Goal: Task Accomplishment & Management: Complete application form

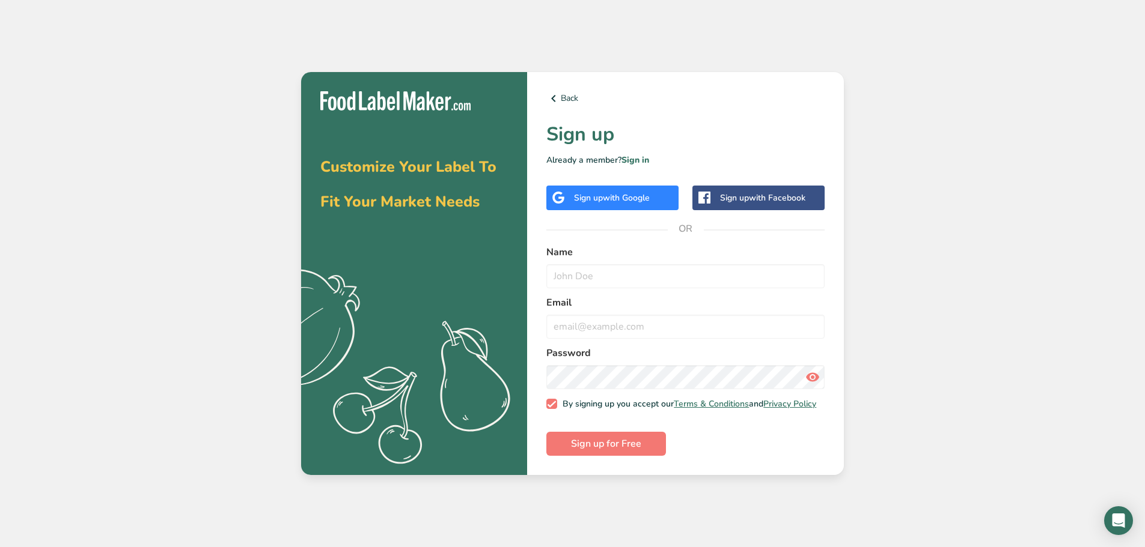
click at [604, 193] on span "with Google" at bounding box center [626, 197] width 47 height 11
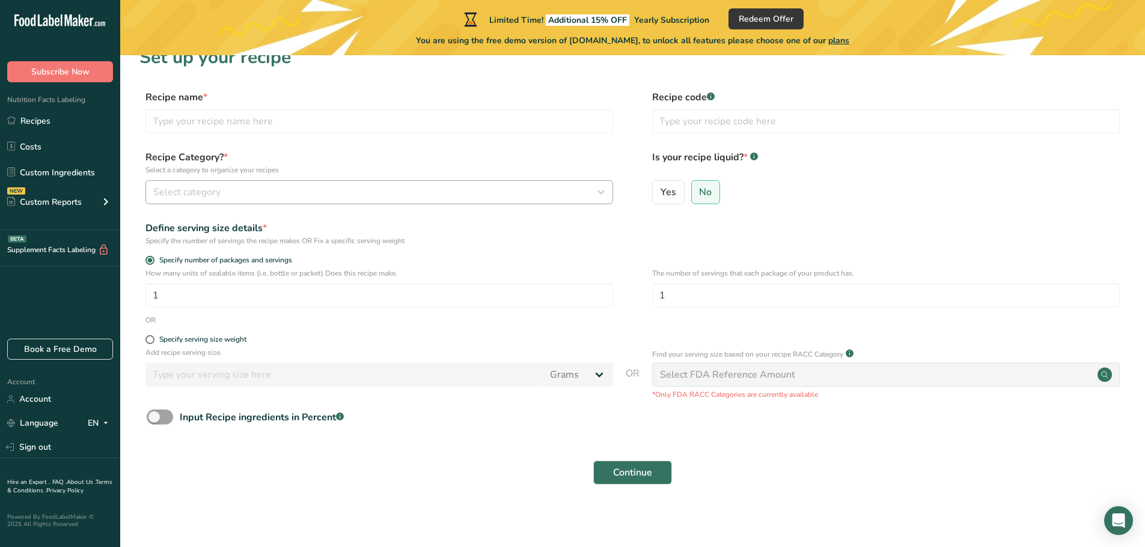
scroll to position [23, 0]
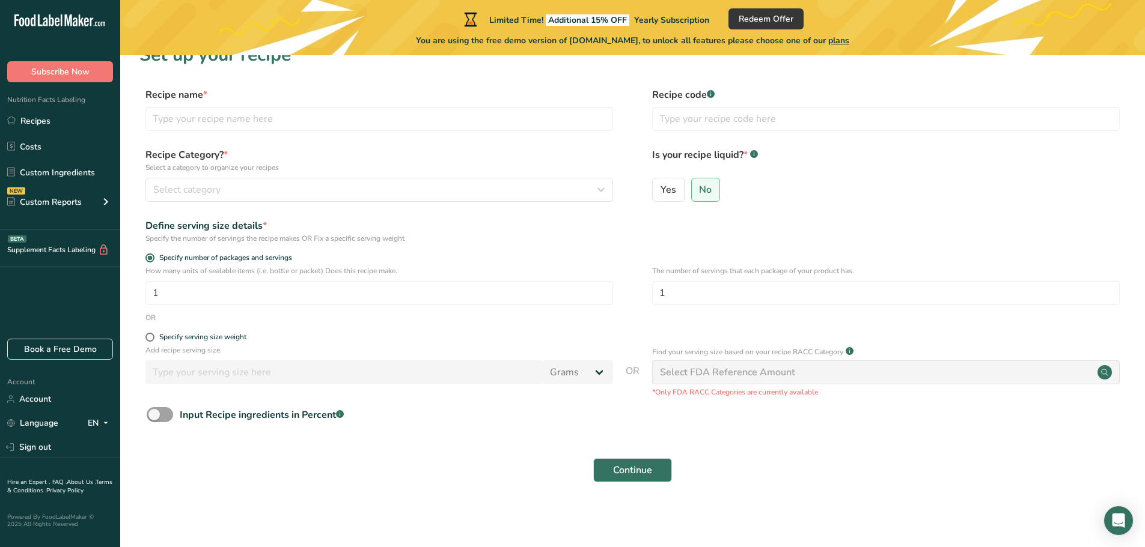
click at [821, 372] on div "Select FDA Reference Amount" at bounding box center [885, 373] width 467 height 24
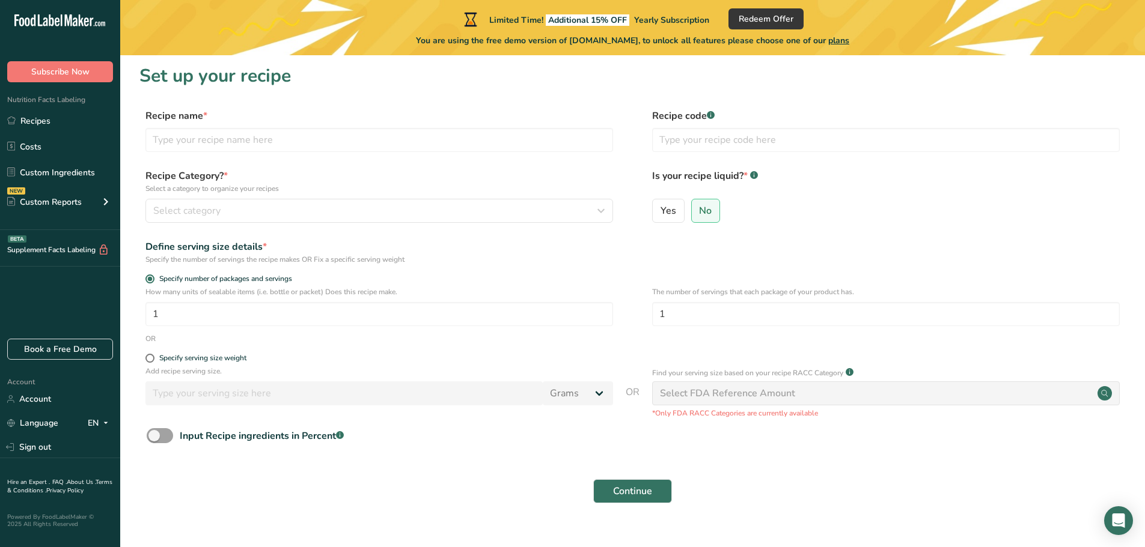
scroll to position [0, 0]
click at [192, 357] on div "Specify serving size weight" at bounding box center [202, 360] width 87 height 9
click at [153, 357] on input "Specify serving size weight" at bounding box center [149, 361] width 8 height 8
radio input "true"
radio input "false"
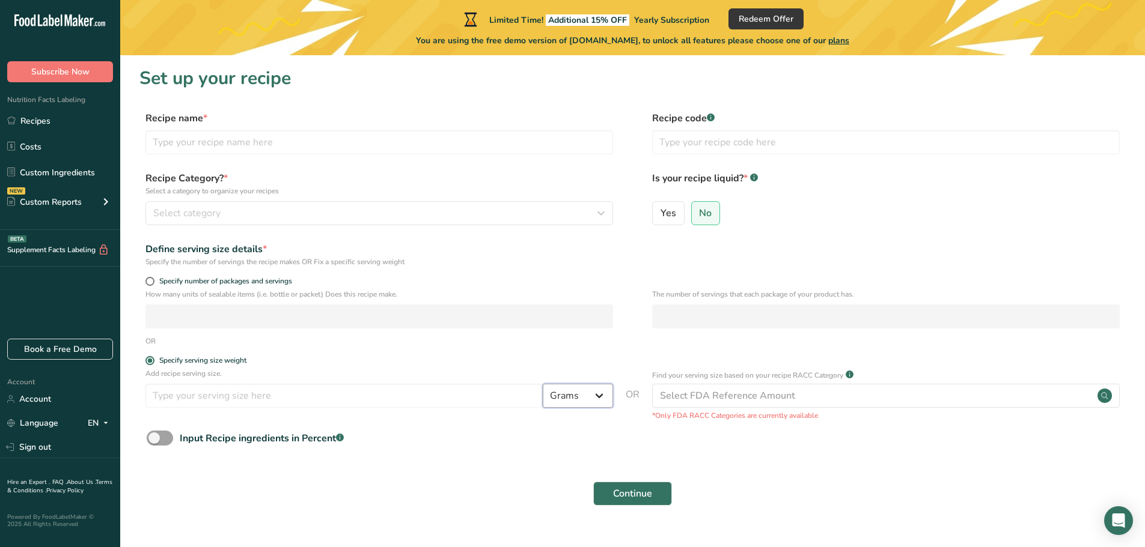
click at [567, 396] on select "Grams kg mg mcg lb oz l mL fl oz tbsp tsp cup qt gallon" at bounding box center [578, 396] width 70 height 24
select select "20"
click at [543, 384] on select "Grams kg mg mcg lb oz l mL fl oz tbsp tsp cup qt gallon" at bounding box center [578, 396] width 70 height 24
select select "22"
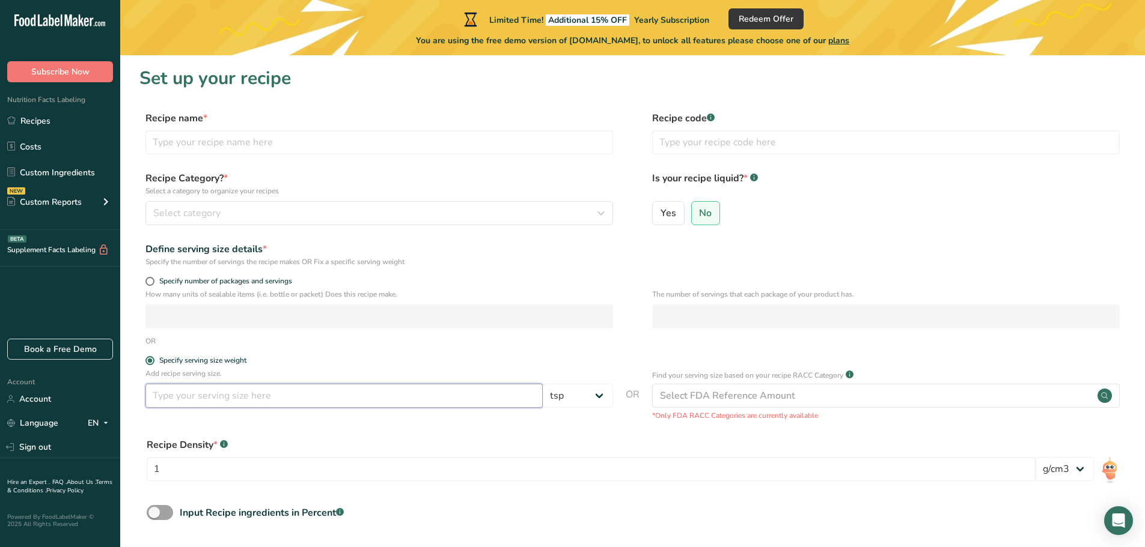
click at [306, 391] on input "number" at bounding box center [343, 396] width 397 height 24
type input "1"
click at [440, 427] on form "Recipe name * Recipe code .a-a{fill:#347362;}.b-a{fill:#fff;} Recipe Category? …" at bounding box center [632, 349] width 986 height 476
click at [568, 133] on input "text" at bounding box center [378, 142] width 467 height 24
click at [543, 220] on div "Select category" at bounding box center [375, 213] width 445 height 14
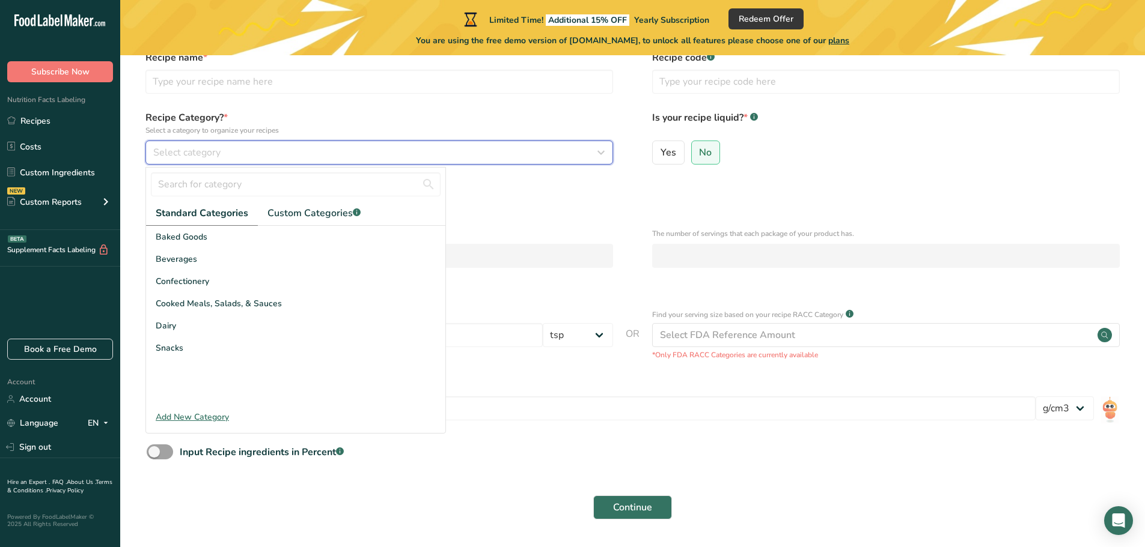
scroll to position [98, 0]
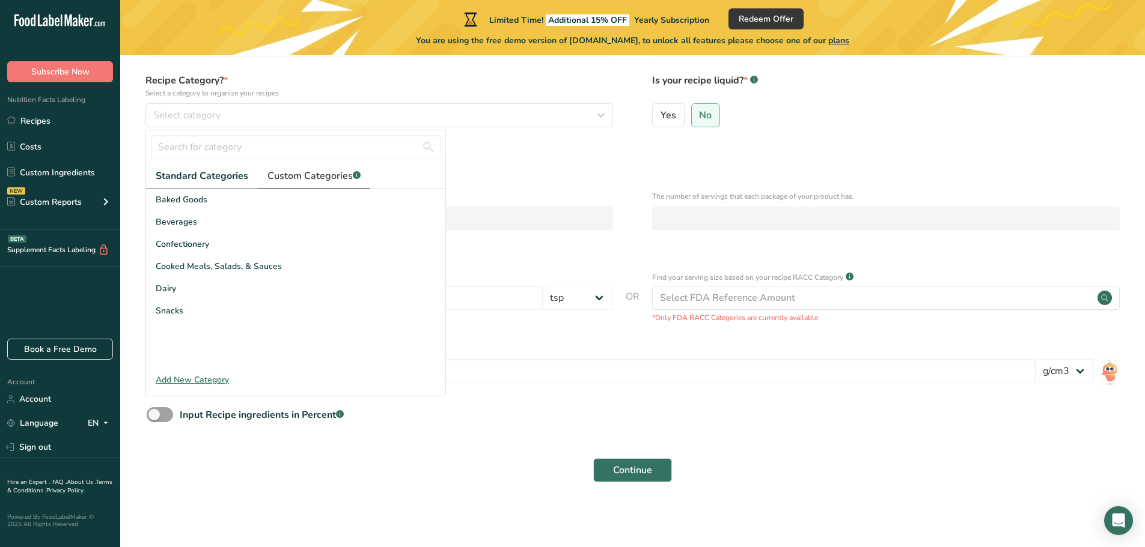
click at [341, 172] on span "Custom Categories .a-a{fill:#347362;}.b-a{fill:#fff;}" at bounding box center [313, 176] width 93 height 14
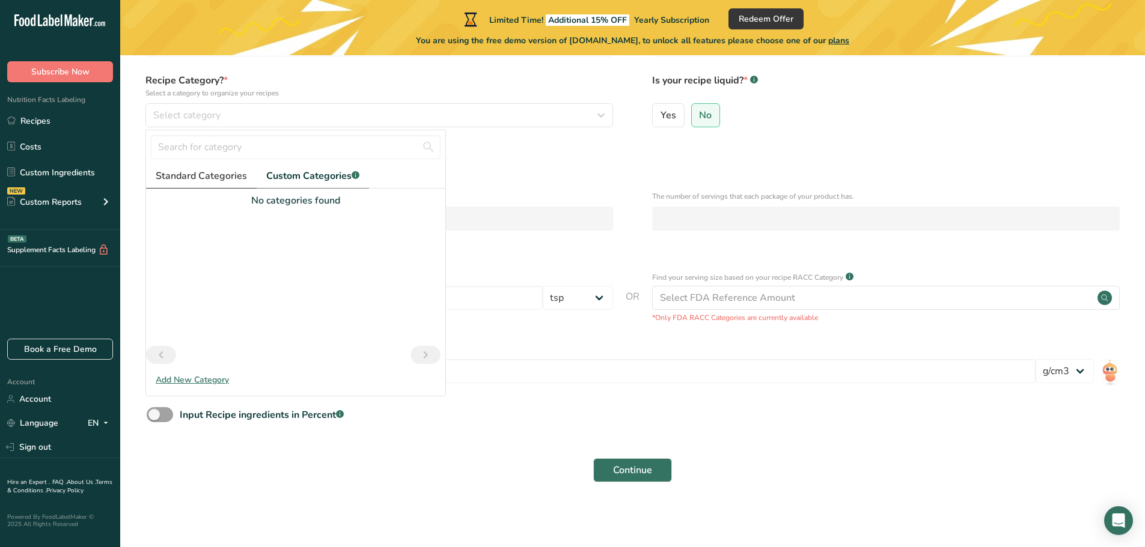
click at [225, 180] on span "Standard Categories" at bounding box center [201, 176] width 91 height 14
click at [222, 381] on div "Add New Category" at bounding box center [295, 380] width 299 height 13
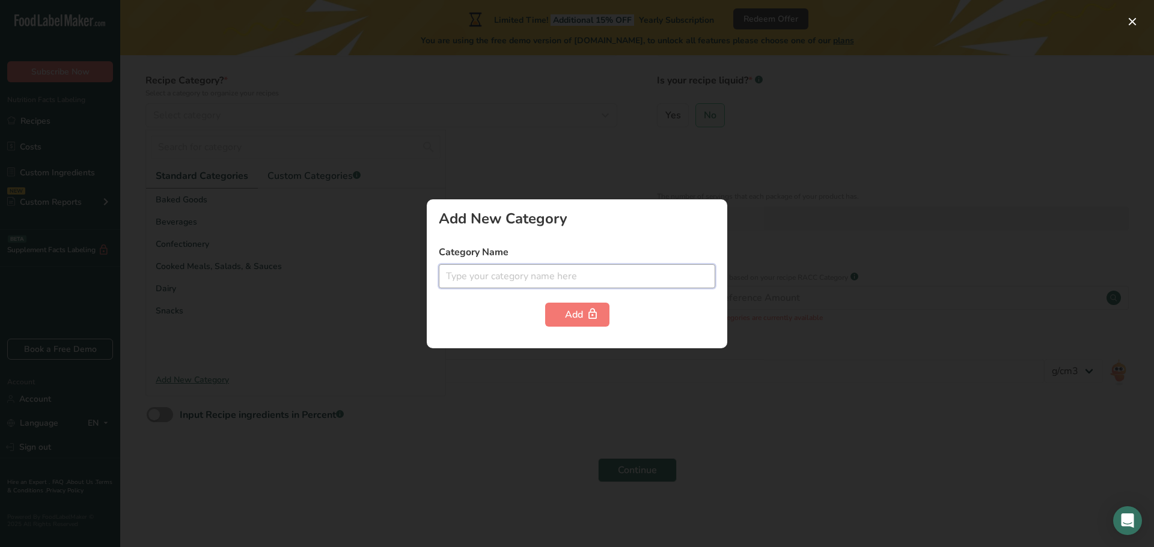
click at [473, 278] on input "text" at bounding box center [577, 276] width 276 height 24
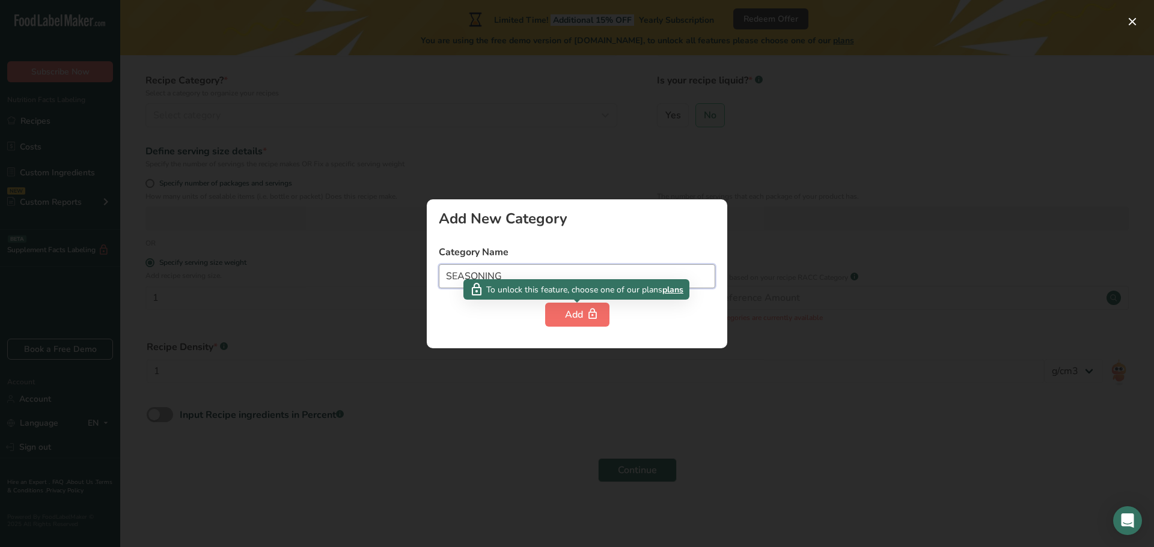
type input "SEASONING"
click at [589, 313] on icon "button" at bounding box center [592, 314] width 12 height 19
click at [679, 290] on span "plans" at bounding box center [672, 290] width 21 height 13
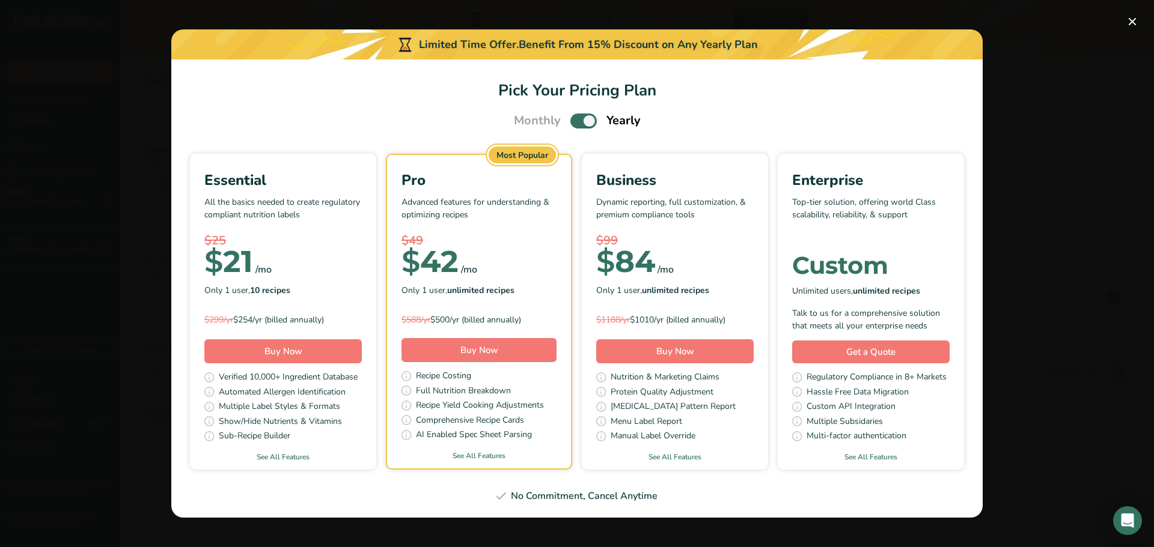
click at [1131, 19] on button "Pick Your Pricing Plan Modal" at bounding box center [1131, 21] width 19 height 19
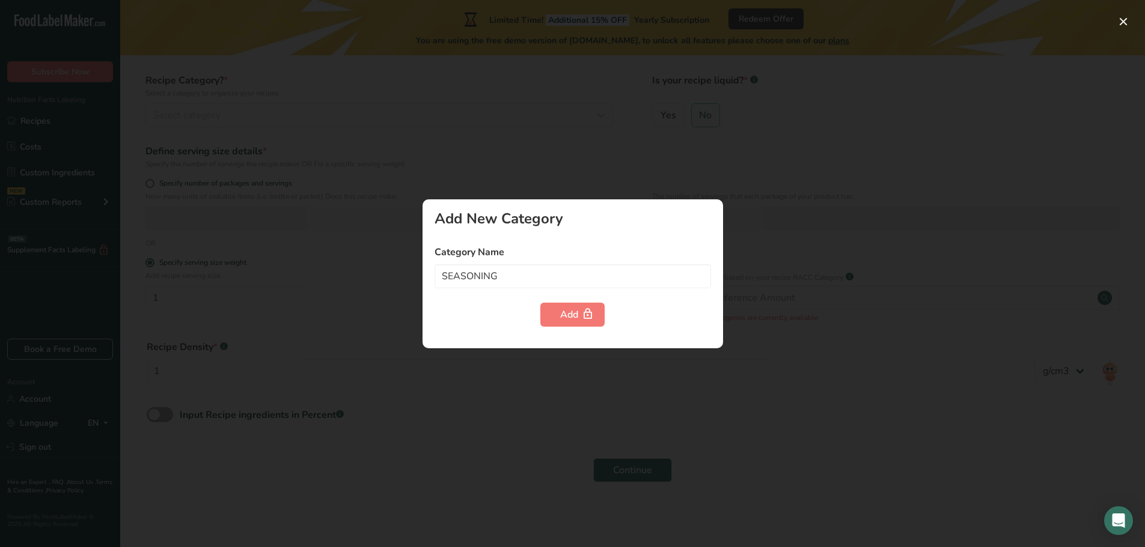
click at [967, 121] on div at bounding box center [572, 273] width 1145 height 547
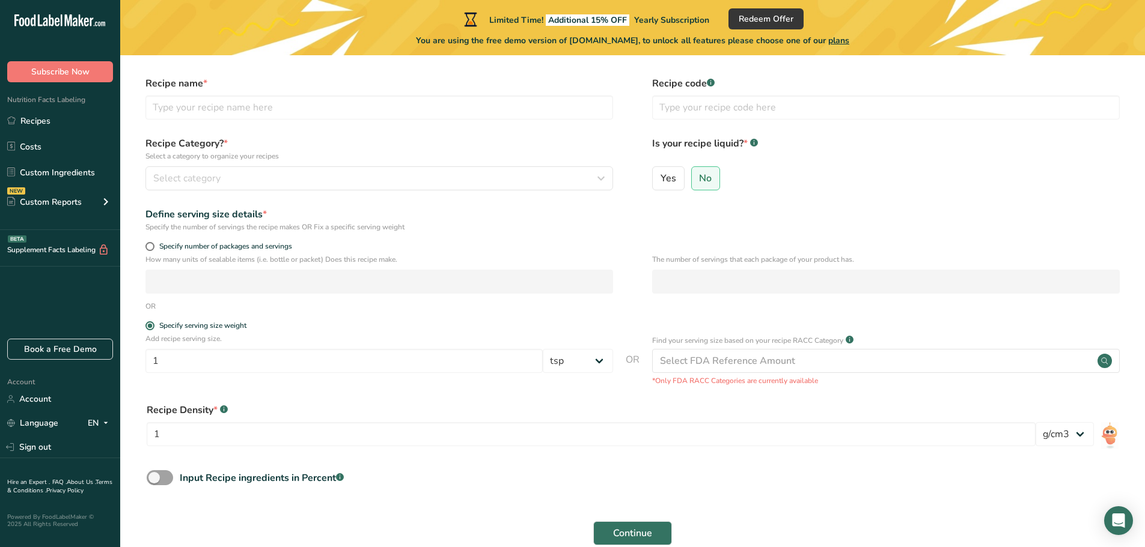
scroll to position [0, 0]
